Goal: Task Accomplishment & Management: Manage account settings

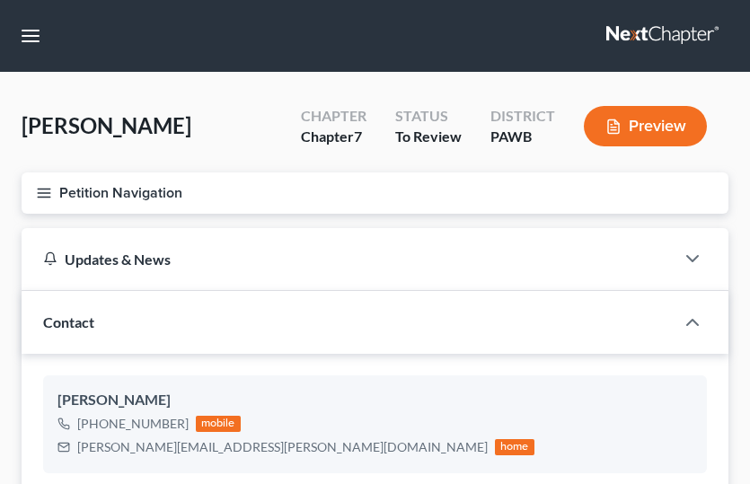
select select "20"
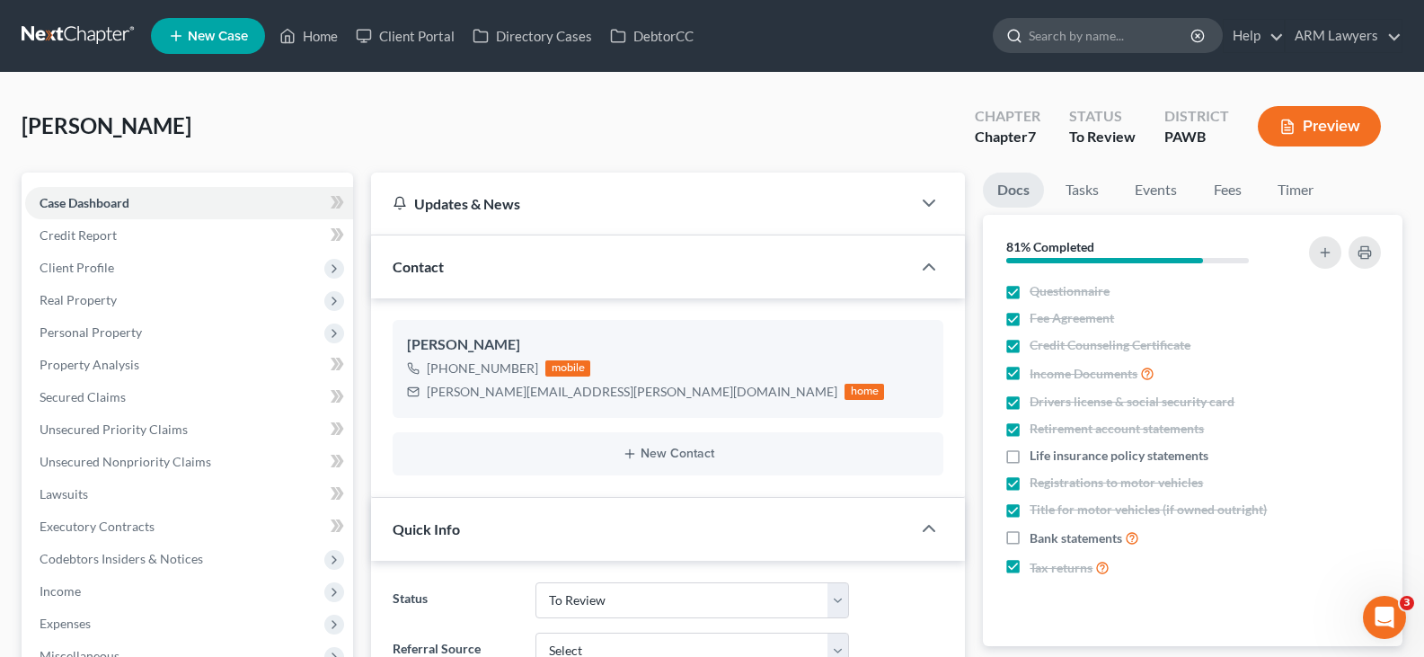
click at [750, 36] on input "search" at bounding box center [1111, 35] width 164 height 33
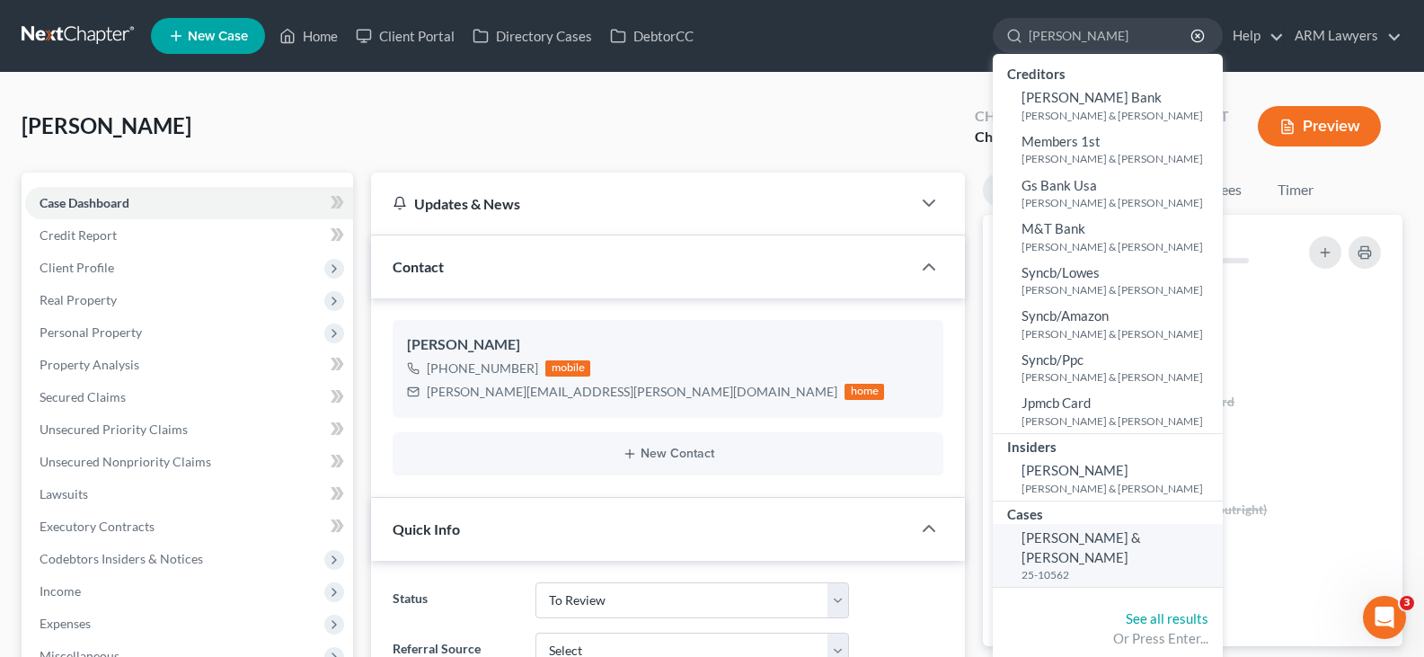
type input "[PERSON_NAME]"
click at [750, 483] on span "[PERSON_NAME] & [PERSON_NAME]" at bounding box center [1082, 546] width 120 height 35
select select "6"
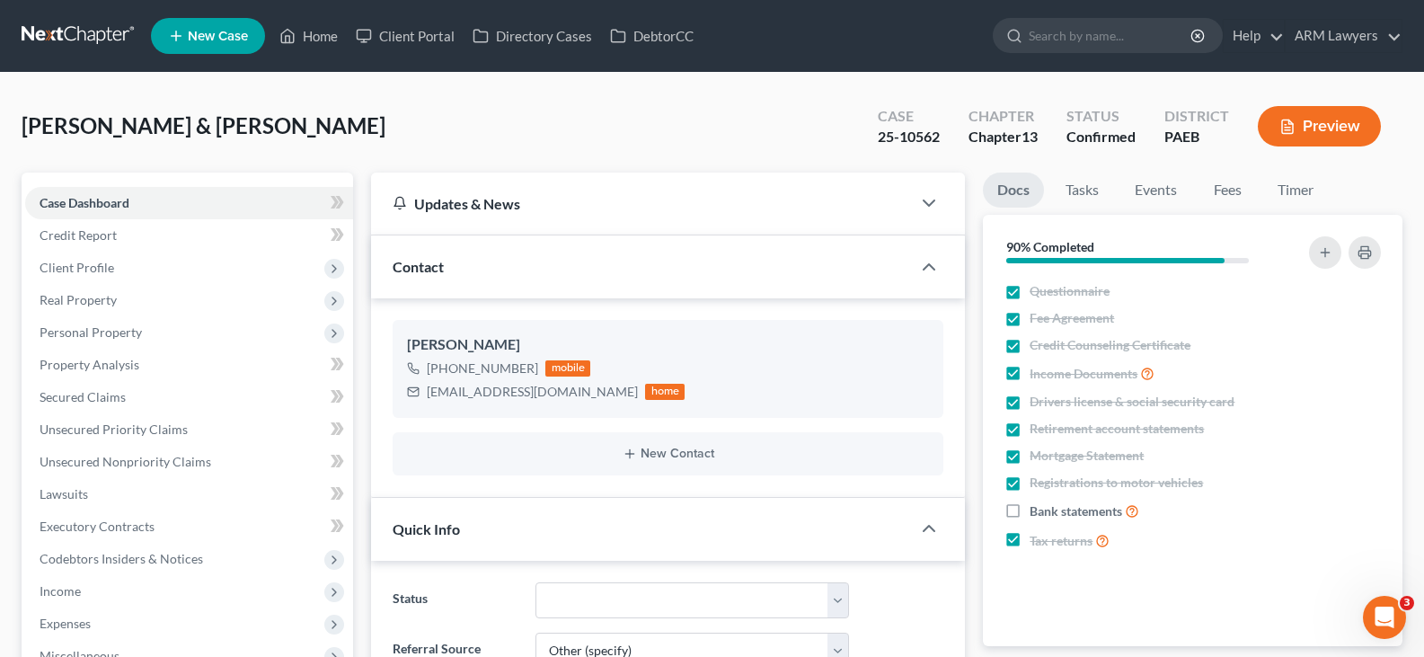
scroll to position [228, 0]
click at [111, 268] on span "Client Profile" at bounding box center [77, 267] width 75 height 15
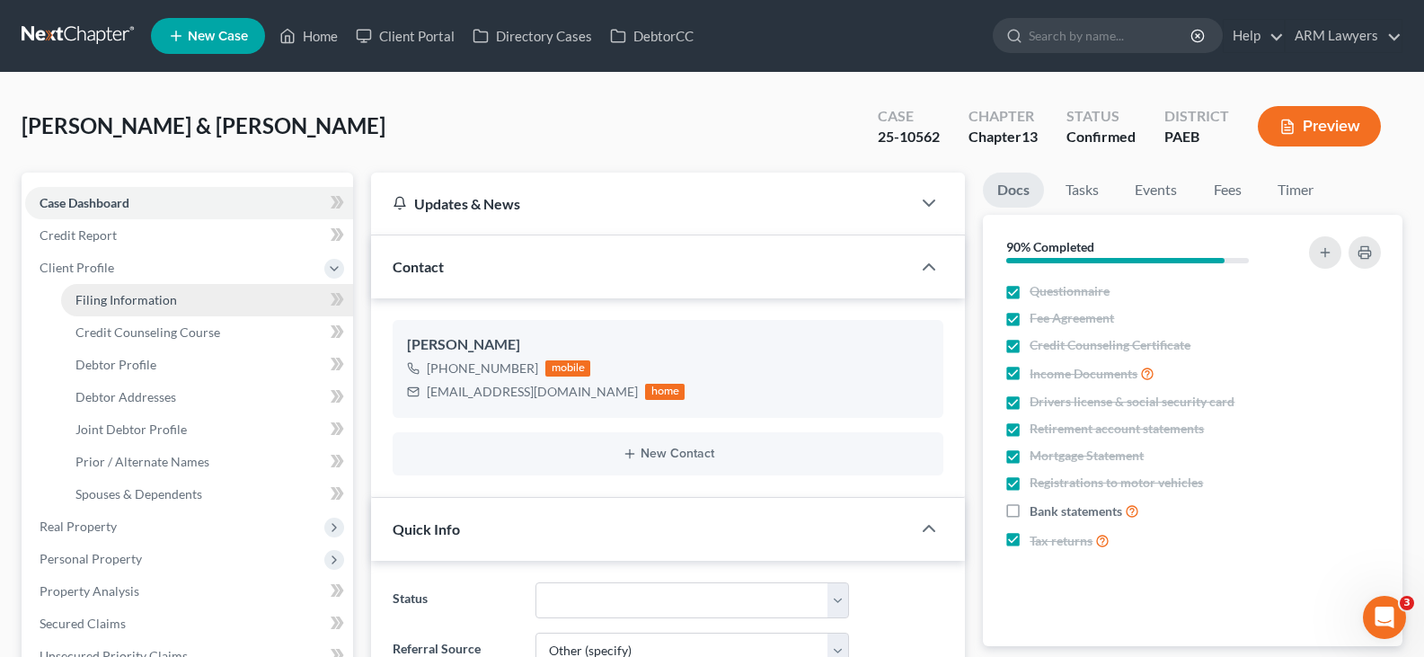
click at [116, 300] on span "Filing Information" at bounding box center [126, 299] width 102 height 15
select select "1"
select select "3"
select select "39"
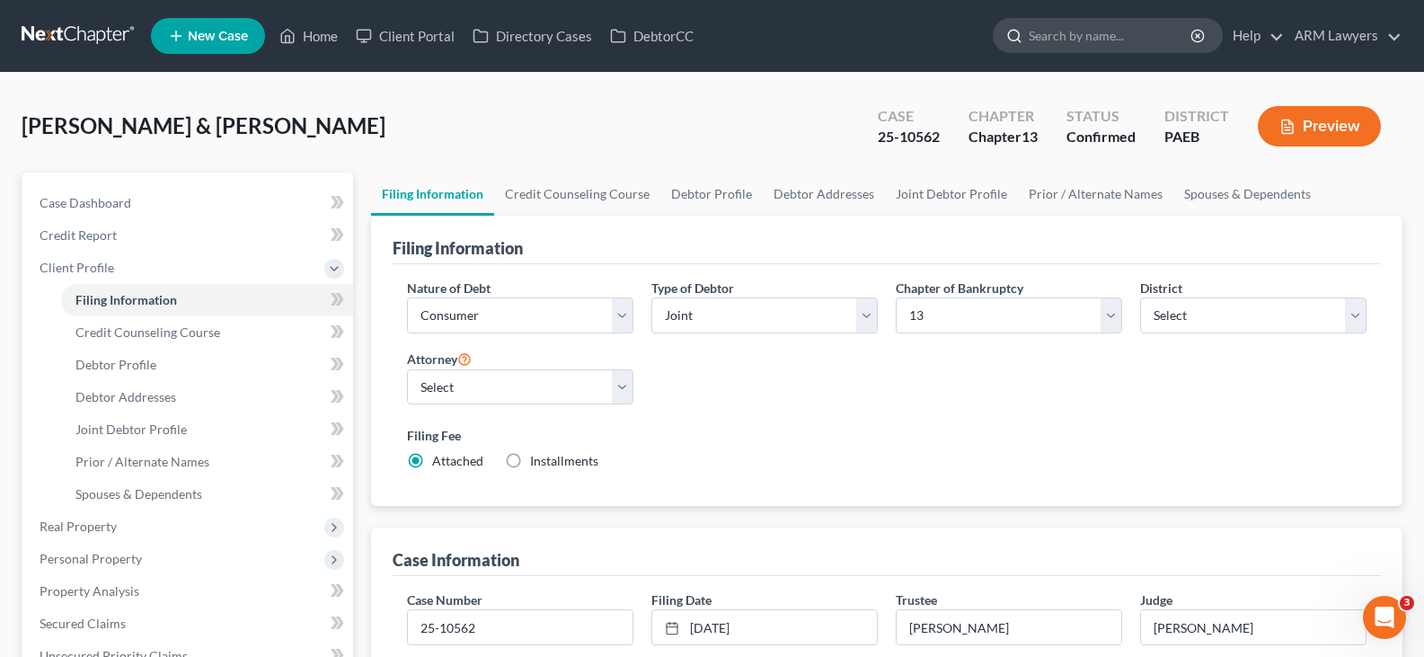
click at [750, 46] on input "search" at bounding box center [1111, 35] width 164 height 33
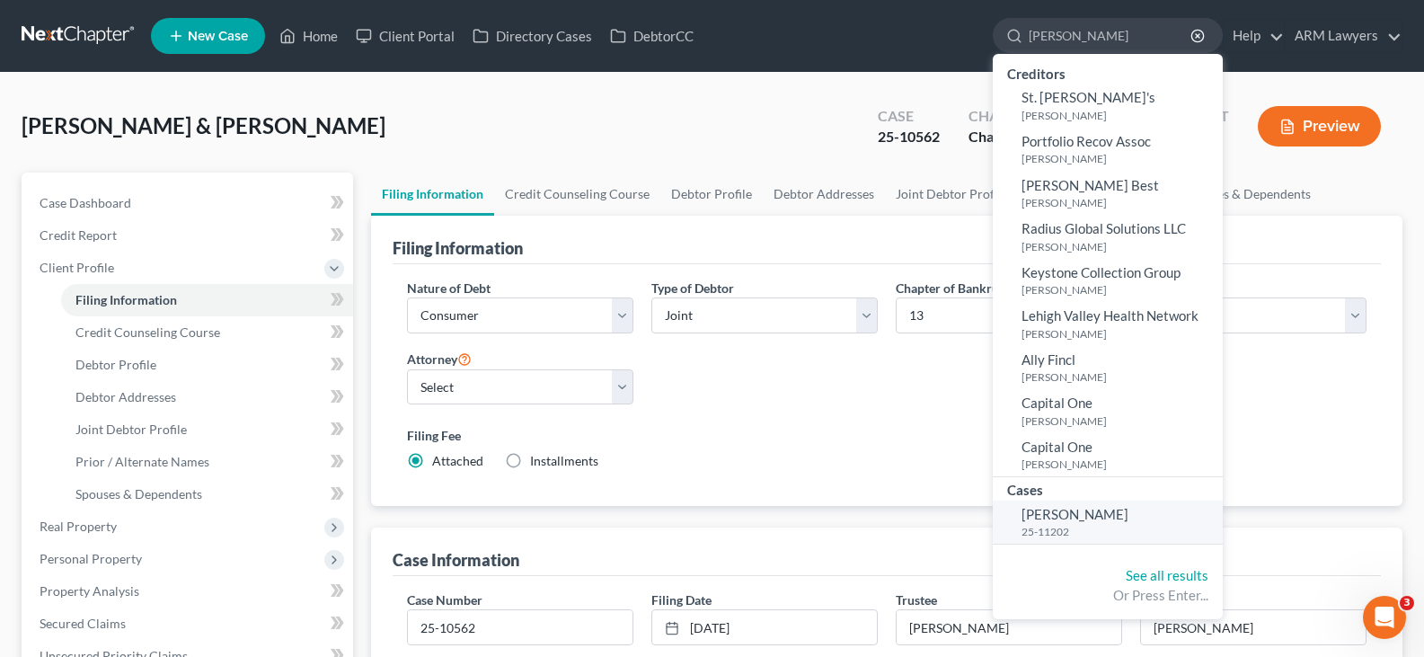
type input "[PERSON_NAME]"
click at [750, 483] on span "[PERSON_NAME]" at bounding box center [1075, 514] width 107 height 16
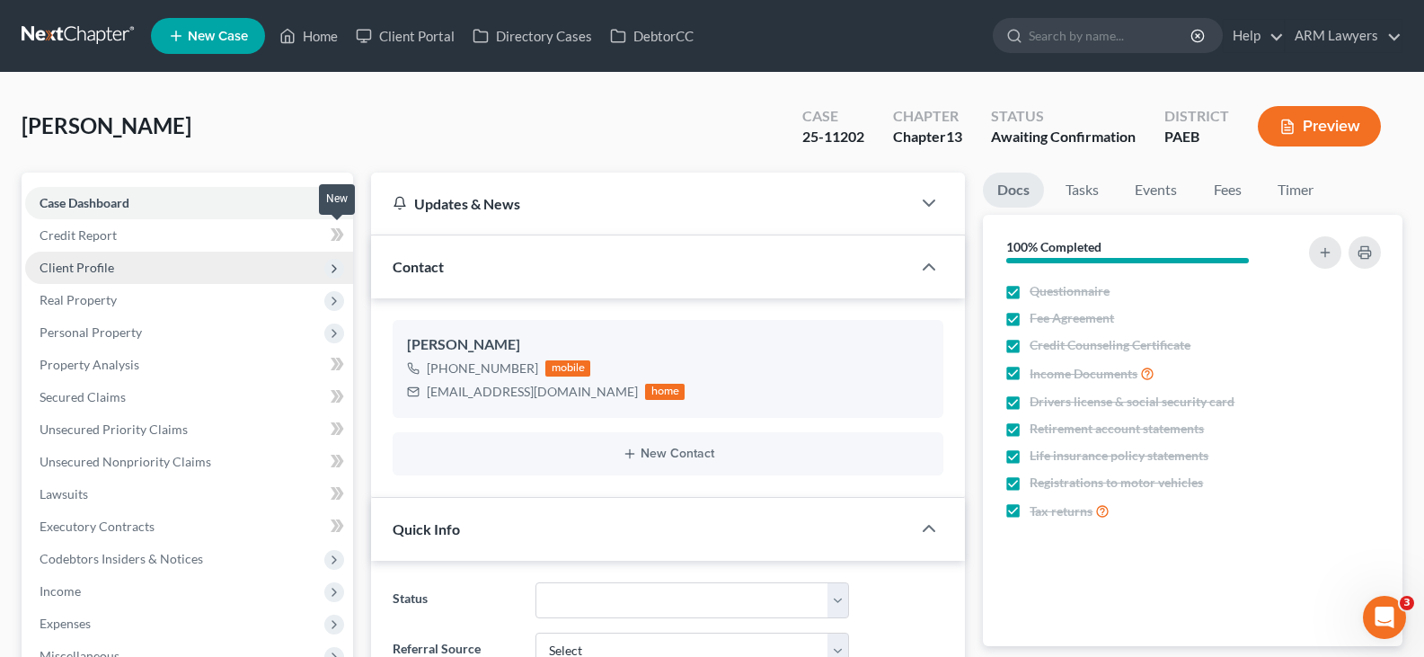
scroll to position [307, 0]
click at [158, 269] on span "Client Profile" at bounding box center [189, 268] width 328 height 32
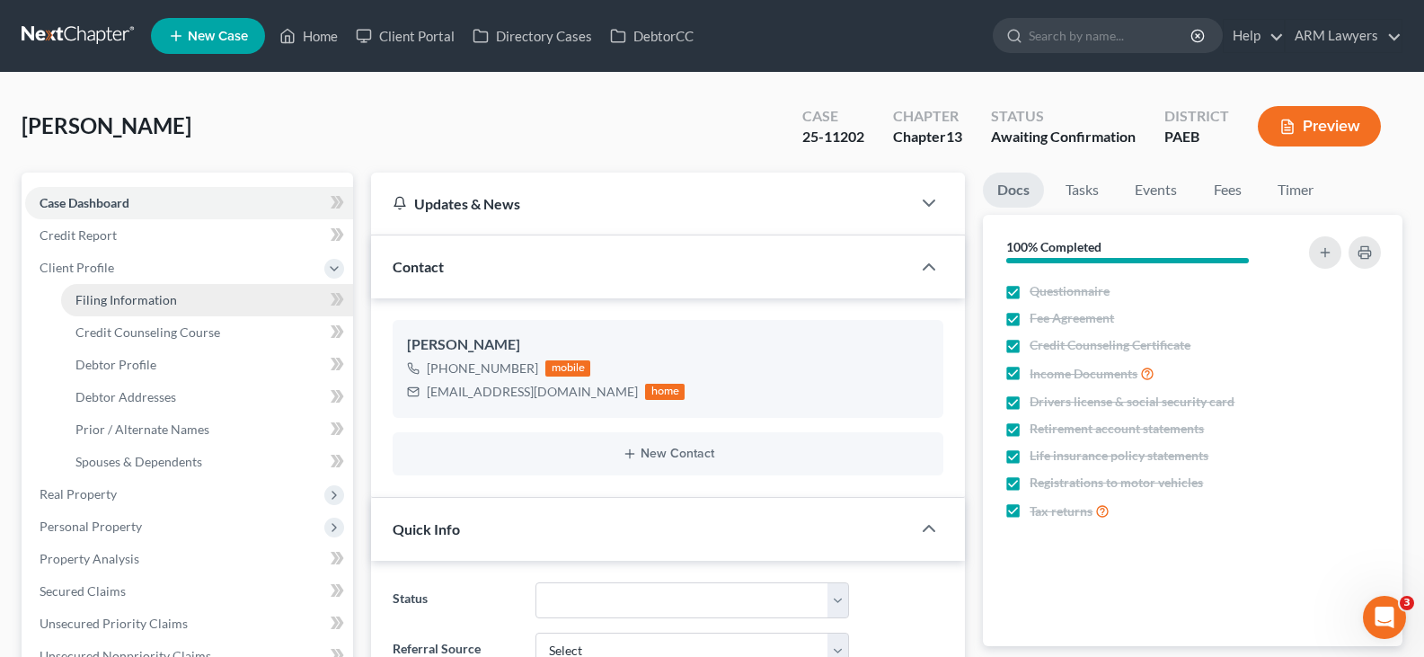
click at [113, 299] on span "Filing Information" at bounding box center [126, 299] width 102 height 15
select select "1"
select select "0"
select select "3"
select select "67"
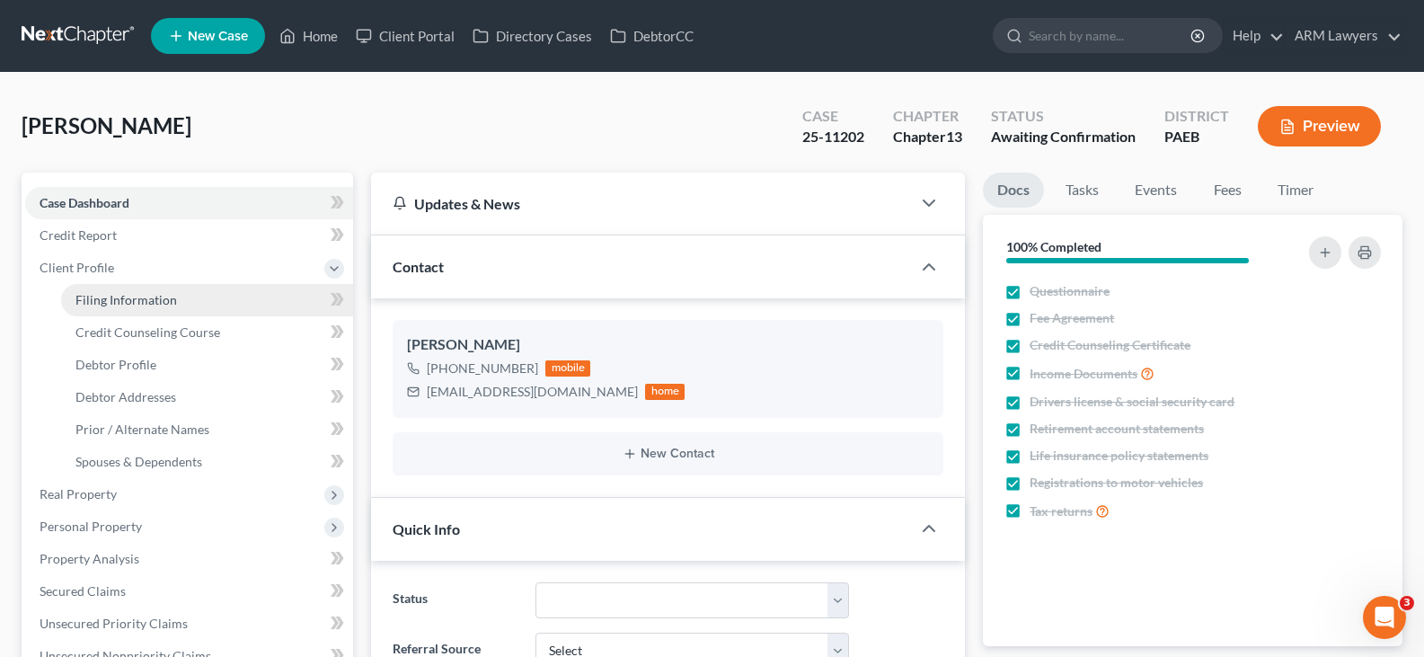
select select "1"
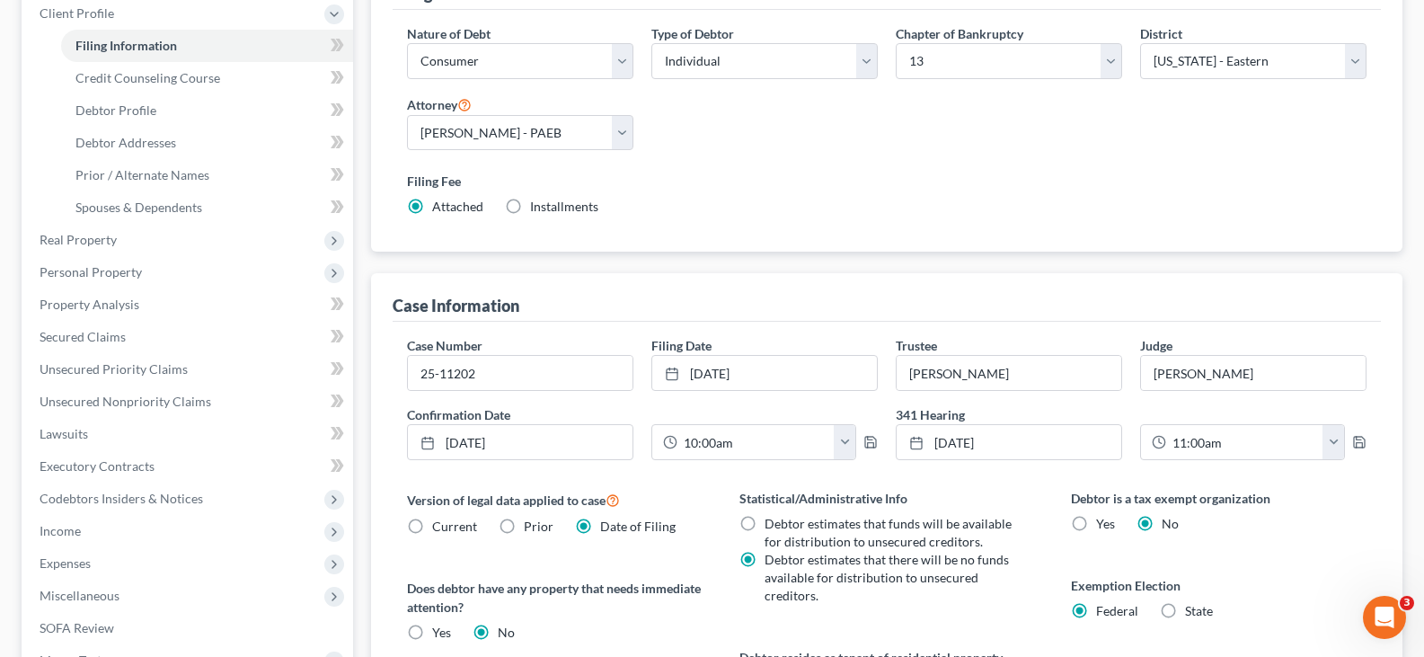
scroll to position [90, 0]
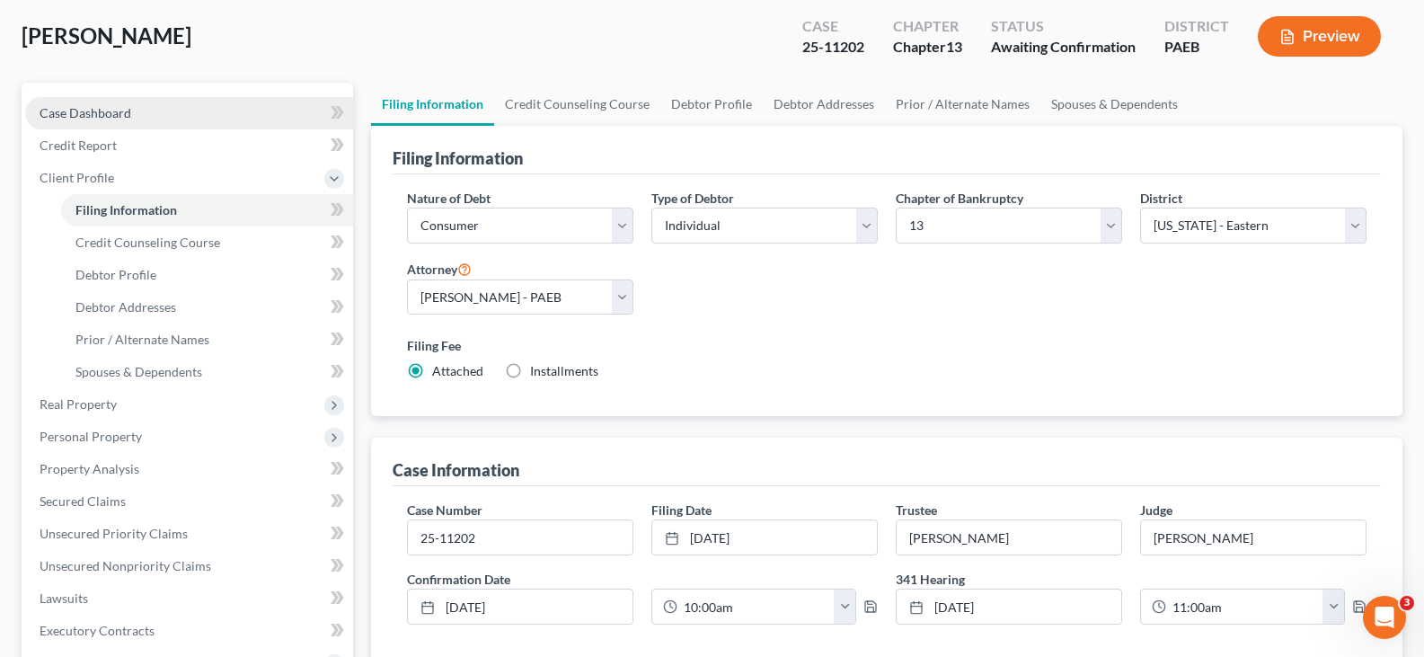
click at [157, 104] on link "Case Dashboard" at bounding box center [189, 113] width 328 height 32
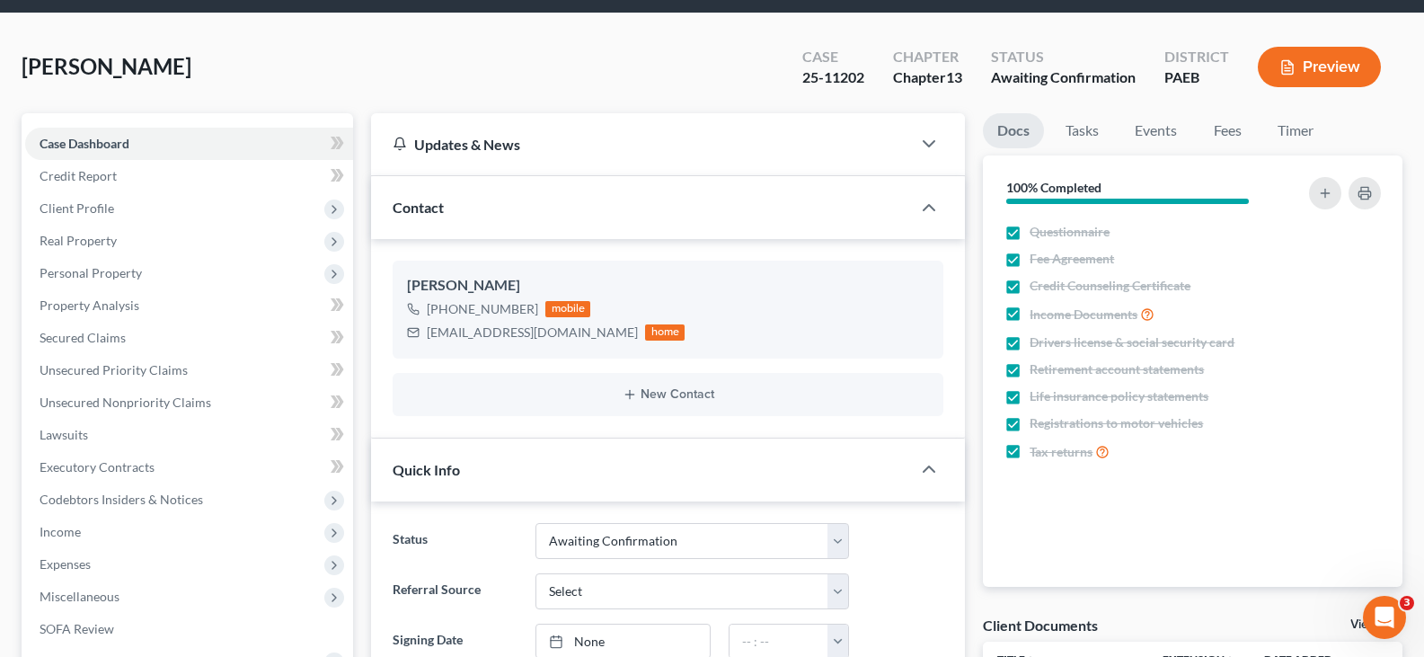
scroll to position [180, 0]
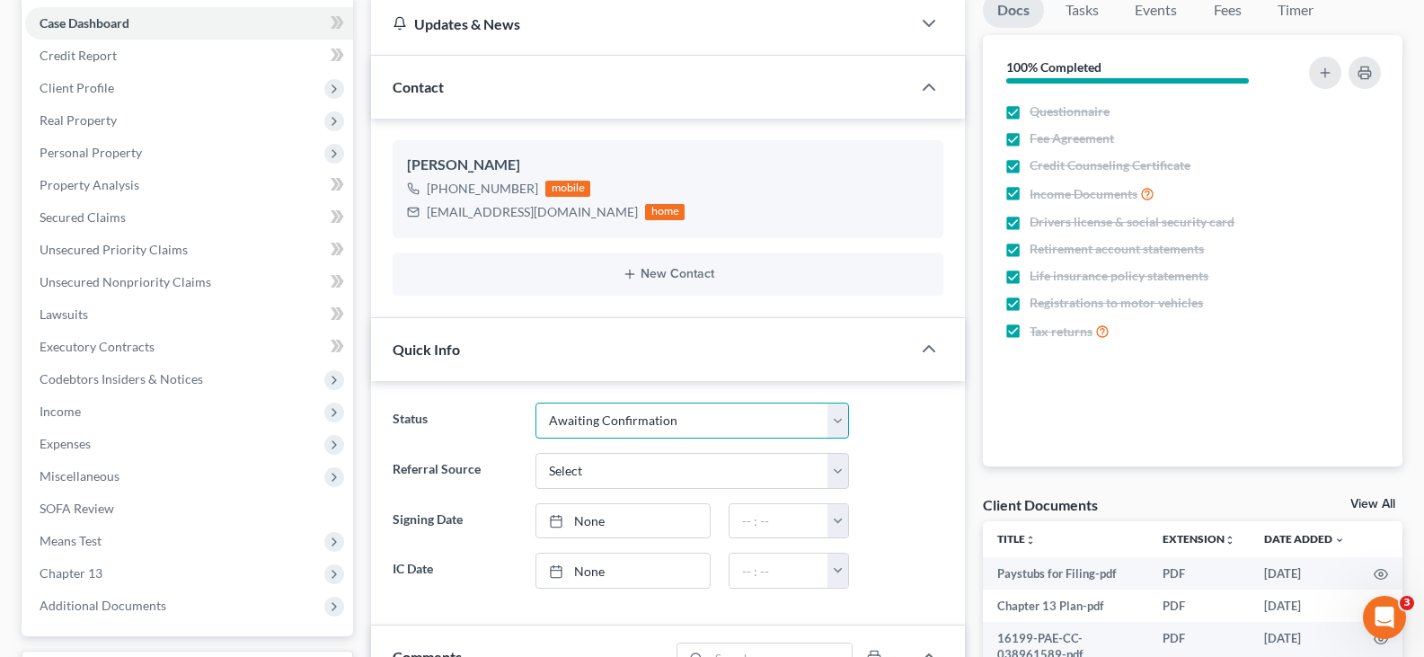
click at [655, 423] on select "Answer Due Awaiting Confirmation Awaiting Discharge Confirmed Could Not Contact…" at bounding box center [693, 421] width 314 height 36
select select "3"
click at [655, 423] on select "Answer Due Awaiting Confirmation Awaiting Discharge Confirmed Could Not Contact…" at bounding box center [693, 421] width 314 height 36
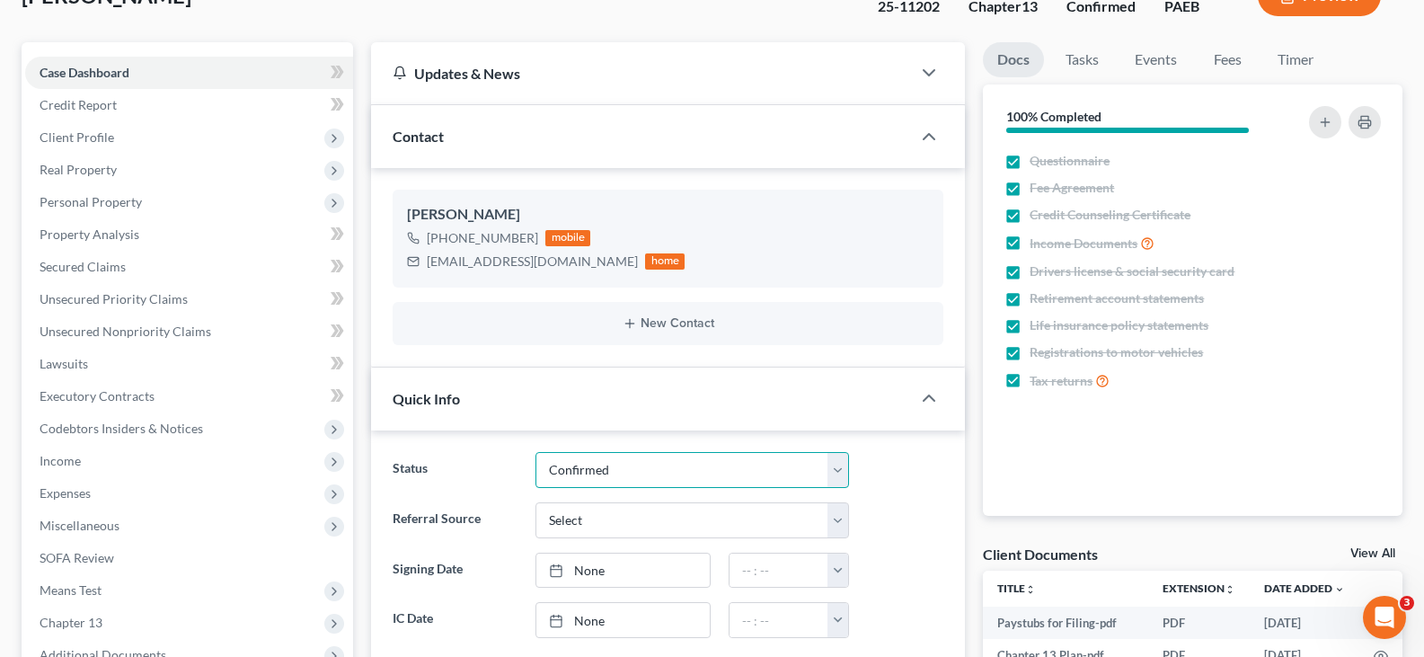
scroll to position [90, 0]
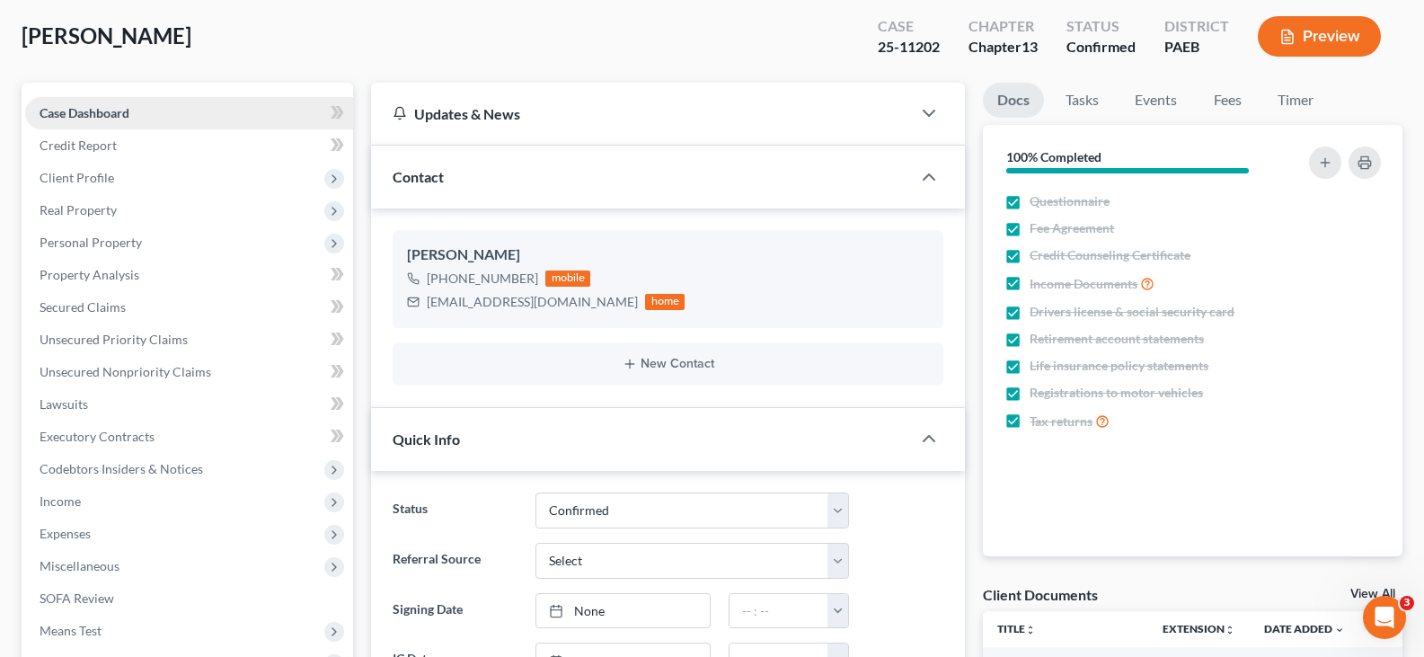
click at [128, 105] on span "Case Dashboard" at bounding box center [85, 112] width 90 height 15
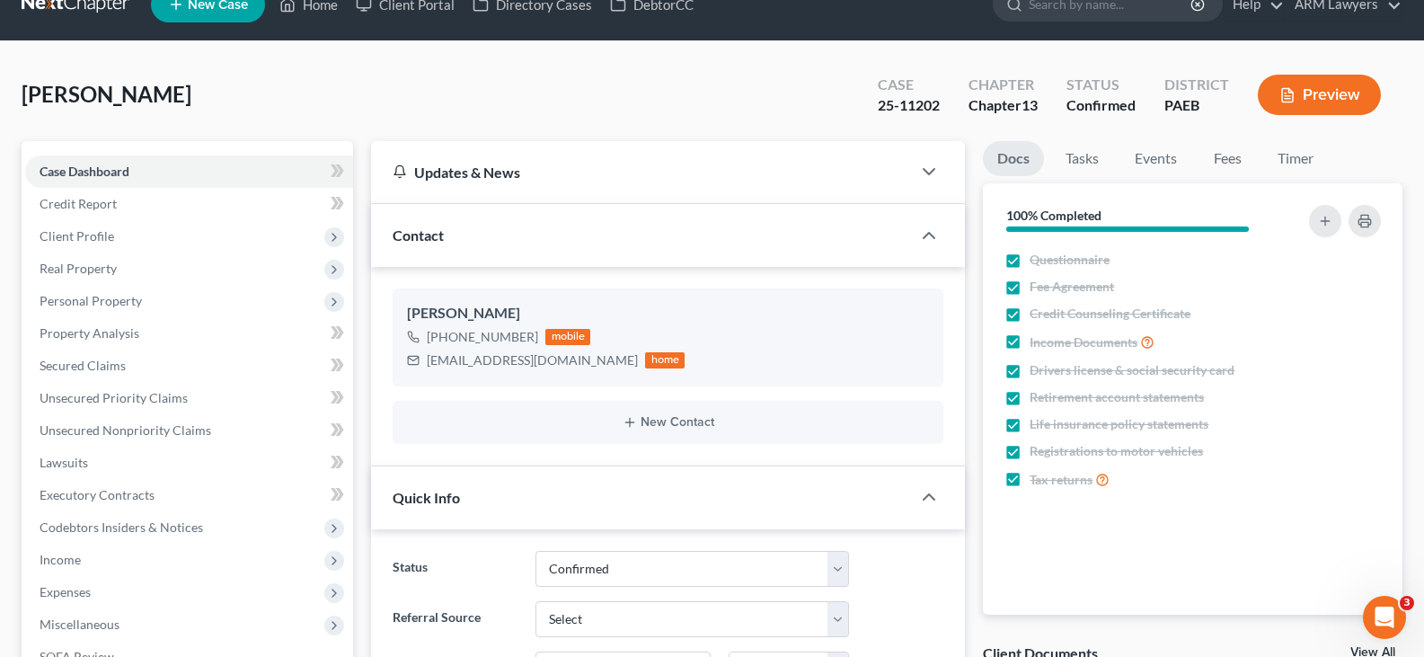
scroll to position [0, 0]
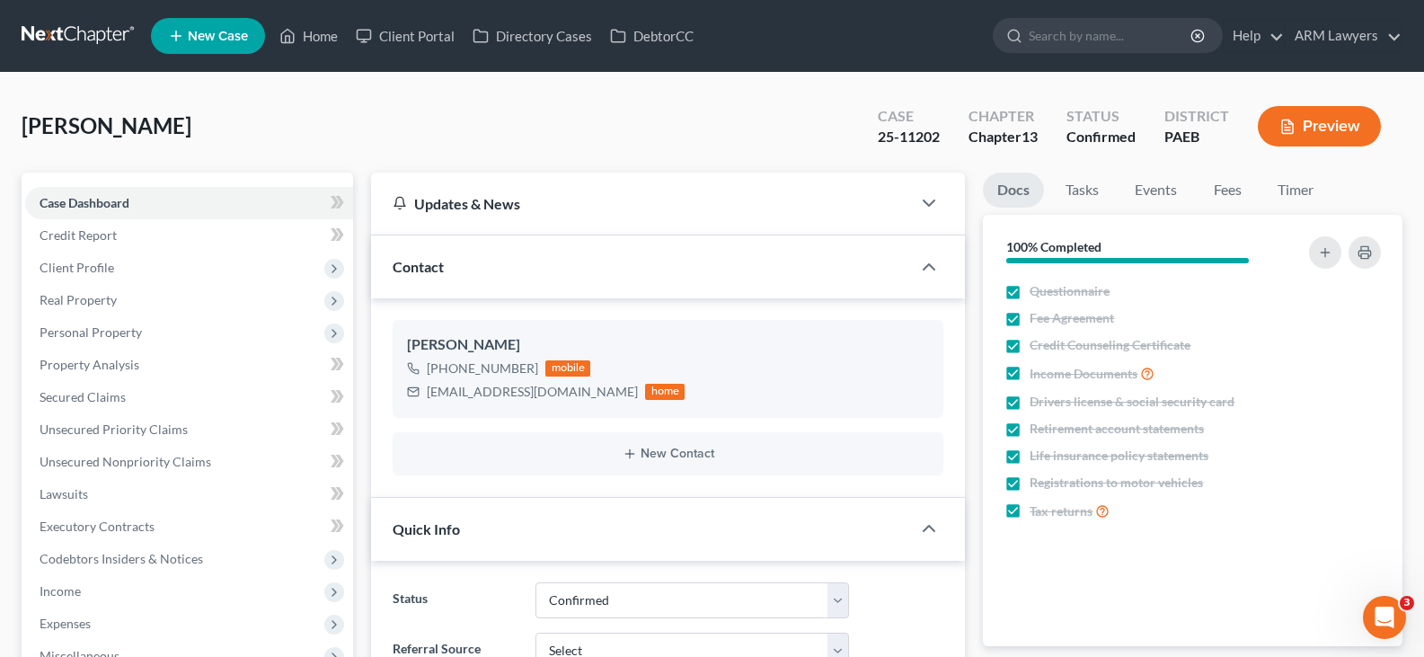
click at [83, 13] on nav "Home New Case Client Portal Directory Cases DebtorCC ARM Lawyers [PERSON_NAME][…" at bounding box center [712, 36] width 1424 height 72
click at [81, 37] on link at bounding box center [79, 36] width 115 height 32
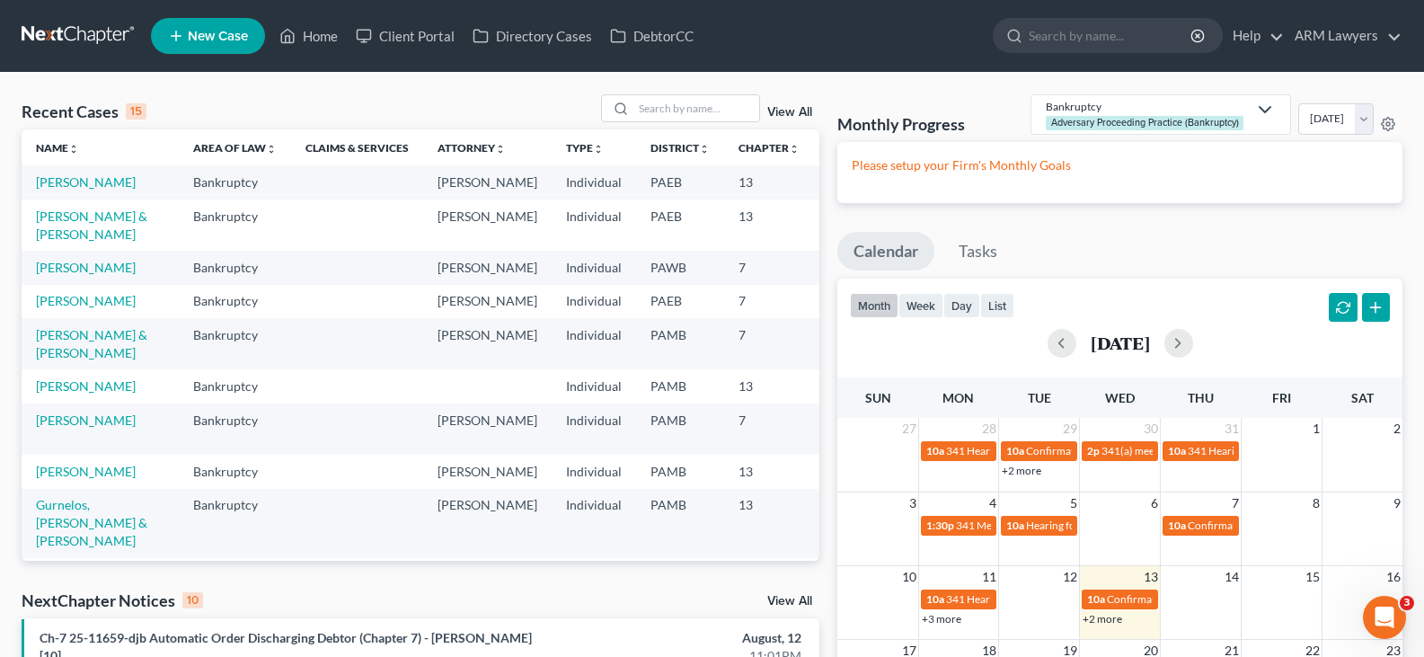
click at [798, 111] on link "View All" at bounding box center [789, 112] width 45 height 13
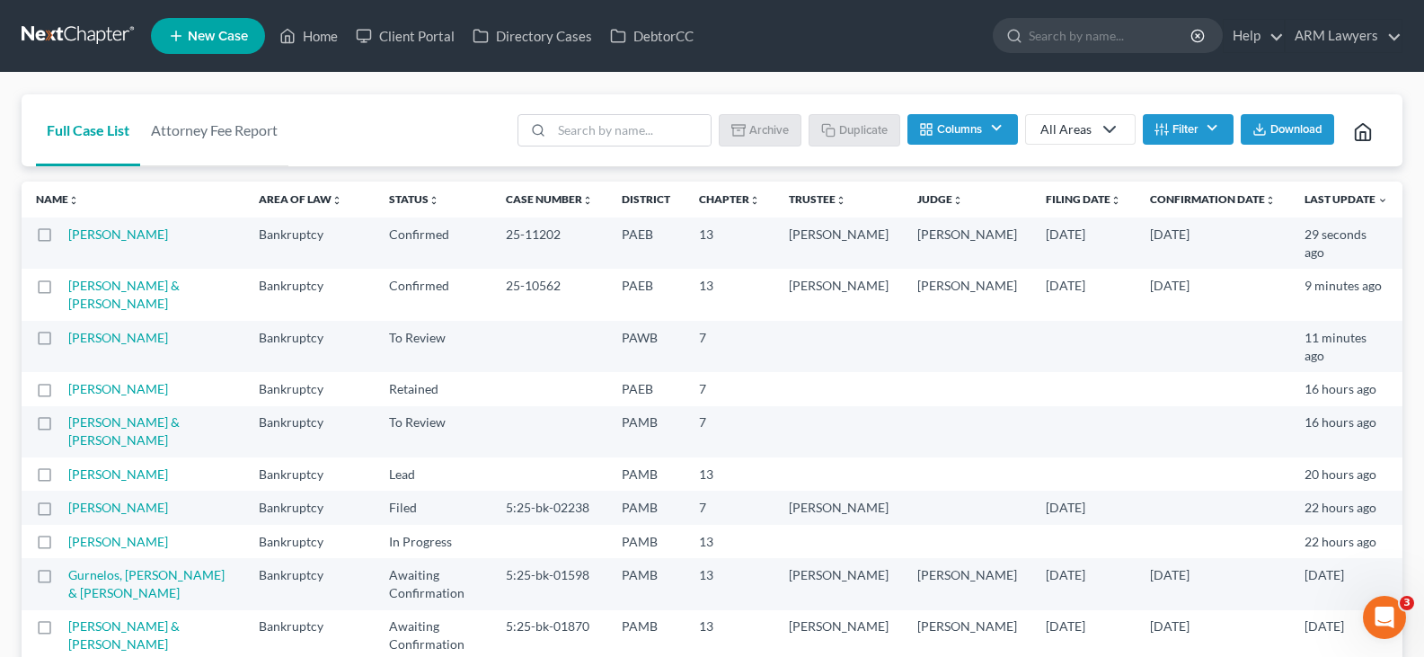
drag, startPoint x: 1189, startPoint y: 123, endPoint x: 1183, endPoint y: 151, distance: 28.6
click at [1190, 123] on button "Filter" at bounding box center [1188, 129] width 91 height 31
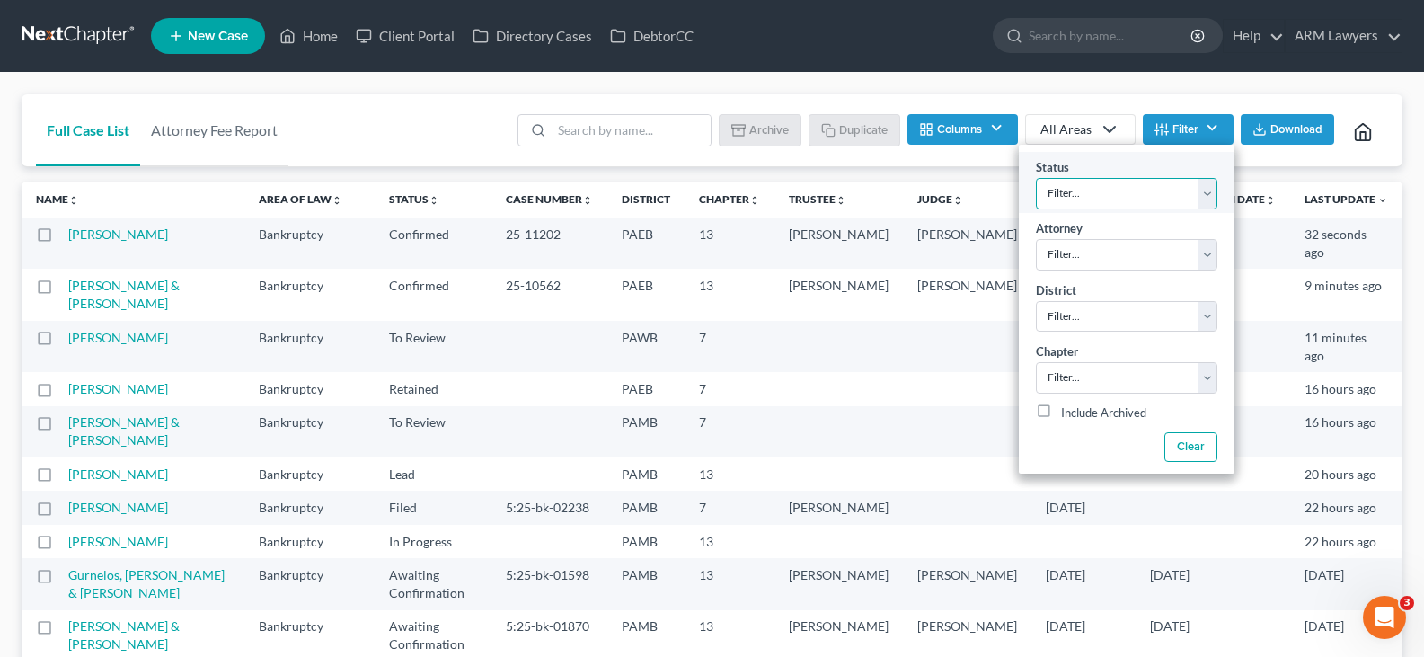
click at [1165, 186] on select "Filter... Answer Due Awaiting Confirmation Awaiting Discharge Confirmed Could N…" at bounding box center [1127, 193] width 182 height 31
select select "1"
click at [1165, 186] on select "Filter... Answer Due Awaiting Confirmation Awaiting Discharge Confirmed Could N…" at bounding box center [1127, 193] width 182 height 31
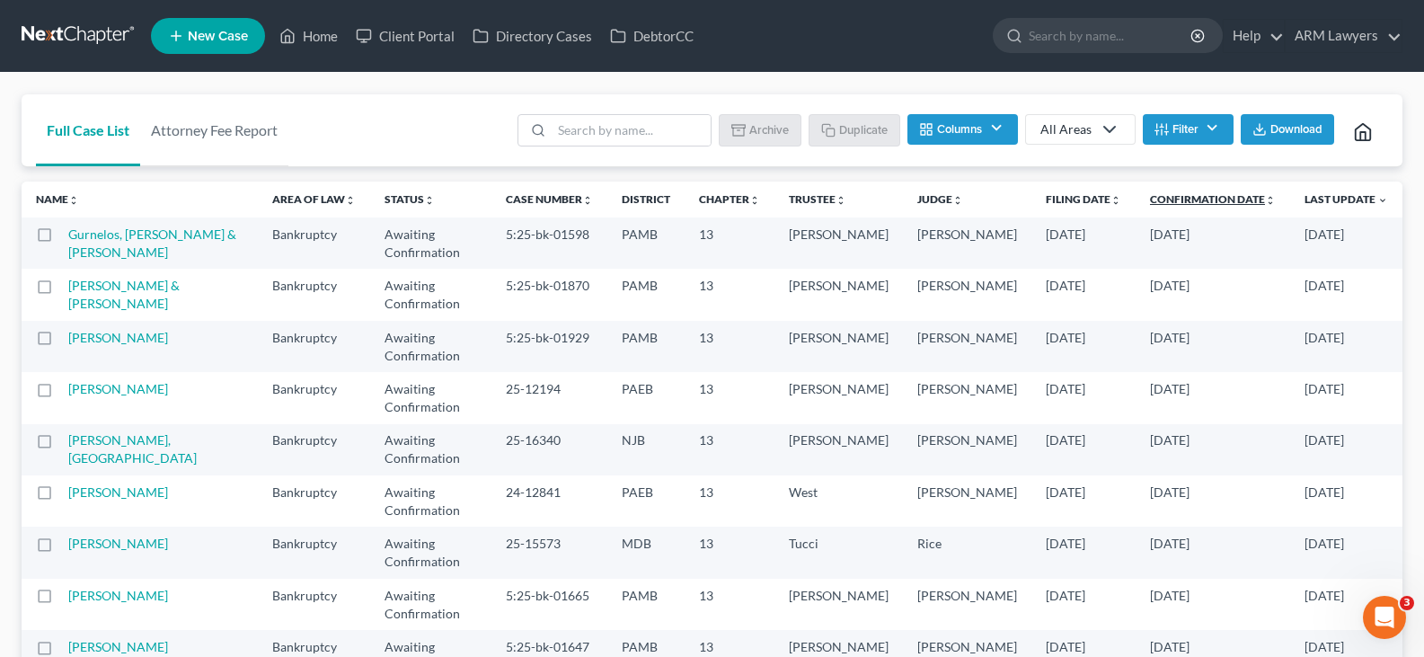
click at [1220, 196] on link "Confirmation Date unfold_more expand_more expand_less" at bounding box center [1213, 198] width 126 height 13
